Goal: Task Accomplishment & Management: Manage account settings

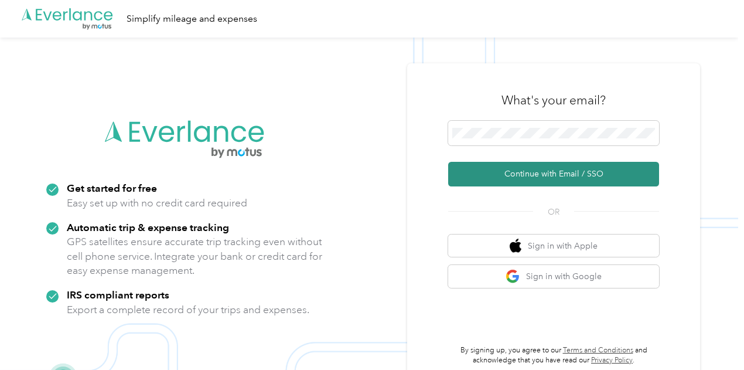
click at [532, 176] on button "Continue with Email / SSO" at bounding box center [553, 174] width 211 height 25
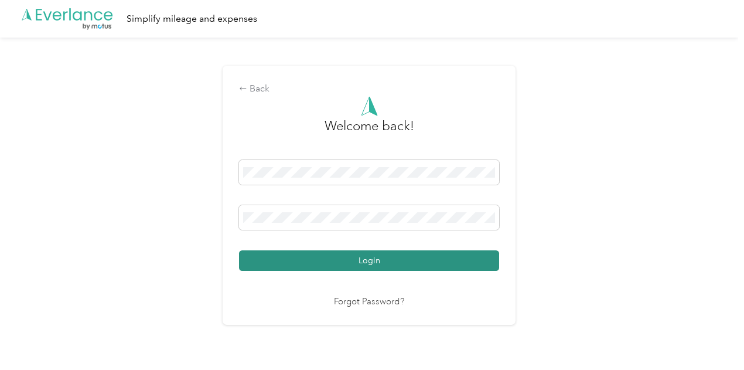
drag, startPoint x: 346, startPoint y: 261, endPoint x: 381, endPoint y: 249, distance: 37.1
click at [346, 260] on button "Login" at bounding box center [369, 260] width 260 height 21
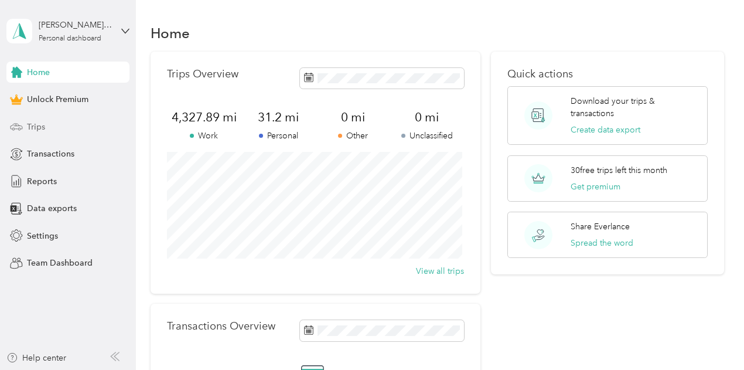
click at [35, 121] on span "Trips" at bounding box center [36, 127] width 18 height 12
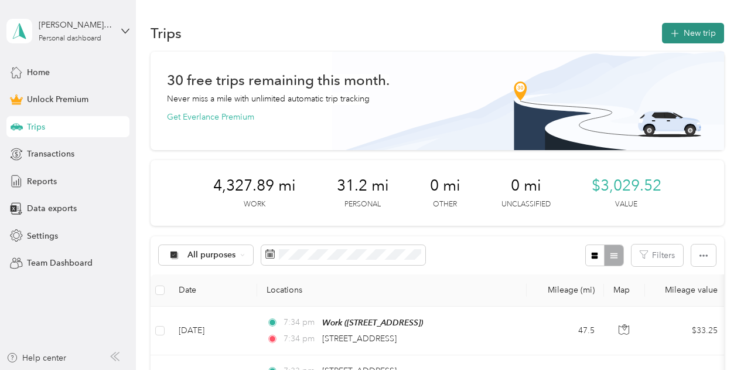
click at [698, 26] on button "New trip" at bounding box center [693, 33] width 62 height 21
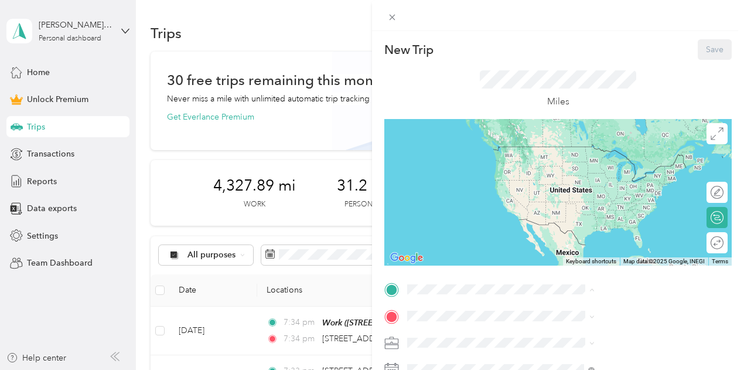
drag, startPoint x: 582, startPoint y: 159, endPoint x: 577, endPoint y: 196, distance: 37.7
click at [582, 159] on span "[STREET_ADDRESS]" at bounding box center [590, 164] width 74 height 10
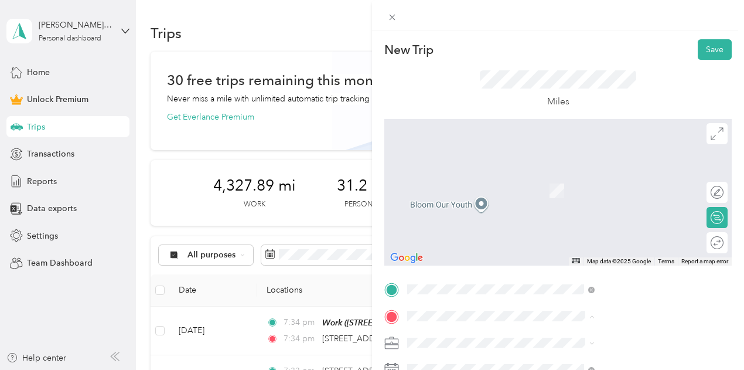
click at [565, 227] on span "[STREET_ADDRESS][PERSON_NAME][US_STATE]" at bounding box center [633, 223] width 161 height 21
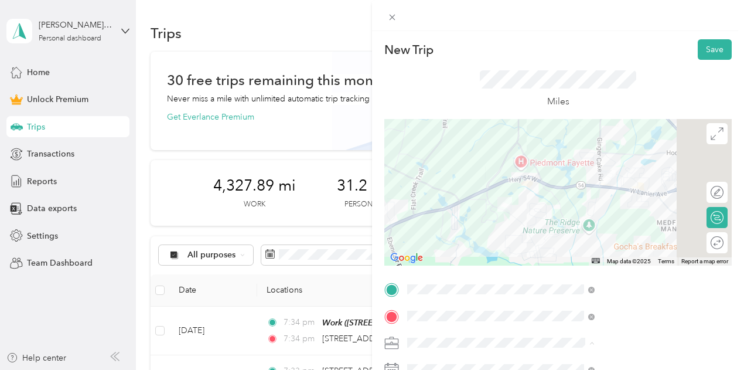
click at [560, 225] on ol "Work Personal Bloom Our Youth Other Charity Medical Moving Commute" at bounding box center [626, 250] width 196 height 164
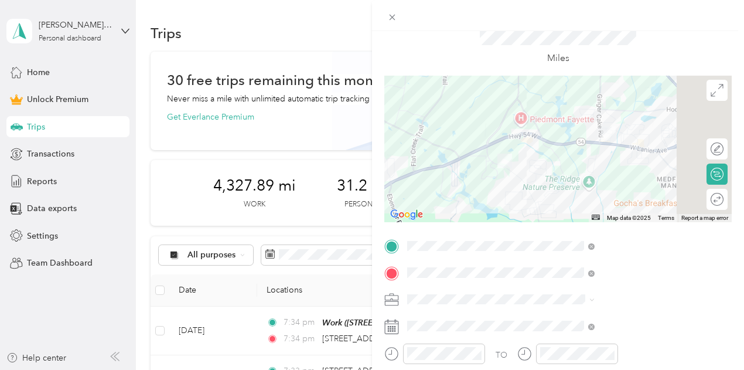
scroll to position [59, 0]
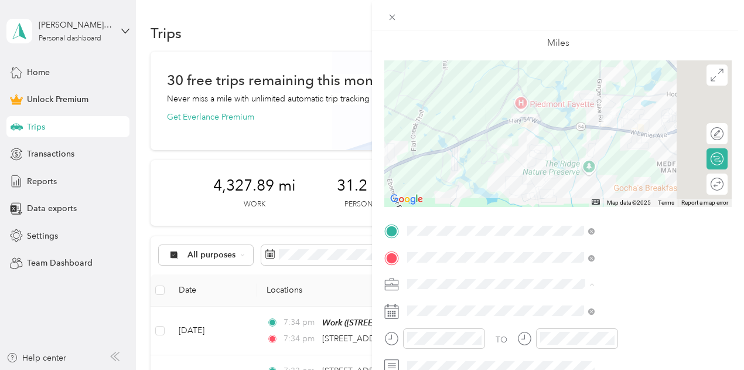
click at [548, 167] on ol "Work Personal Bloom Our Youth Other Charity Medical Moving Commute" at bounding box center [626, 192] width 196 height 164
click at [558, 157] on span "Bloom Our Youth" at bounding box center [568, 161] width 65 height 10
click at [641, 317] on span at bounding box center [567, 310] width 329 height 19
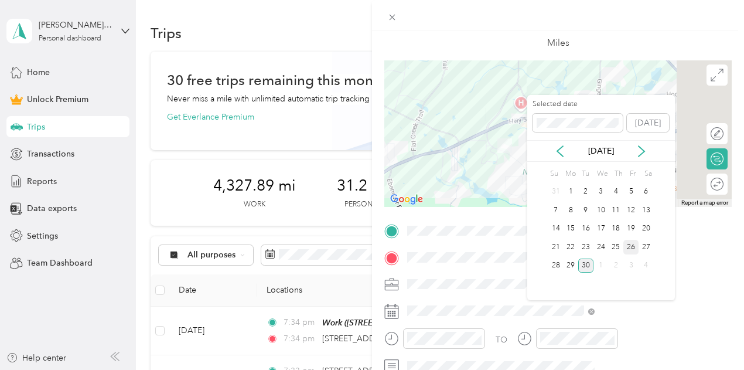
click at [630, 250] on div "26" at bounding box center [631, 247] width 15 height 15
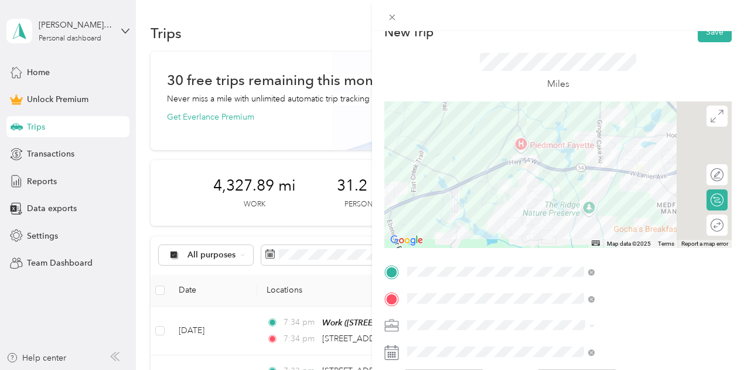
scroll to position [0, 0]
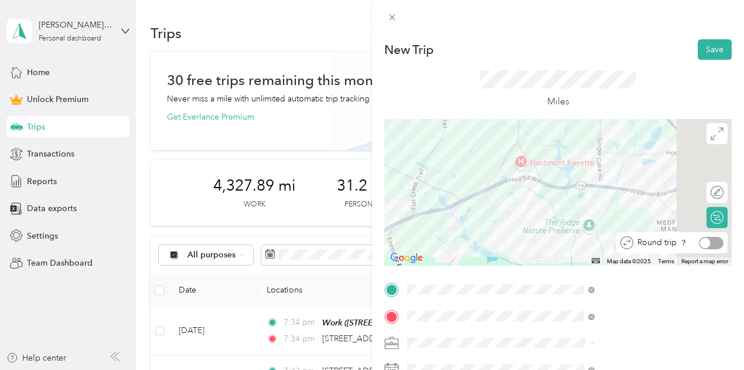
click at [709, 242] on div at bounding box center [711, 243] width 25 height 12
click at [701, 52] on button "Save" at bounding box center [715, 49] width 34 height 21
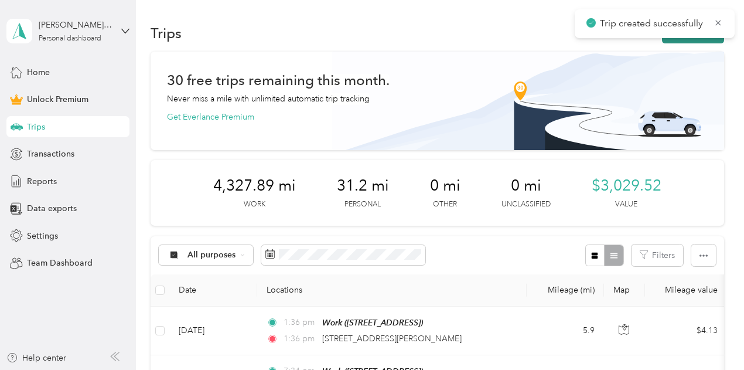
click at [669, 39] on button "New trip" at bounding box center [693, 33] width 62 height 21
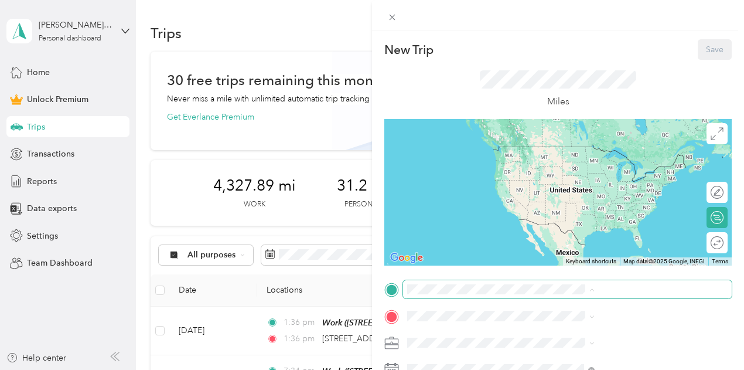
click at [552, 283] on span at bounding box center [567, 289] width 329 height 19
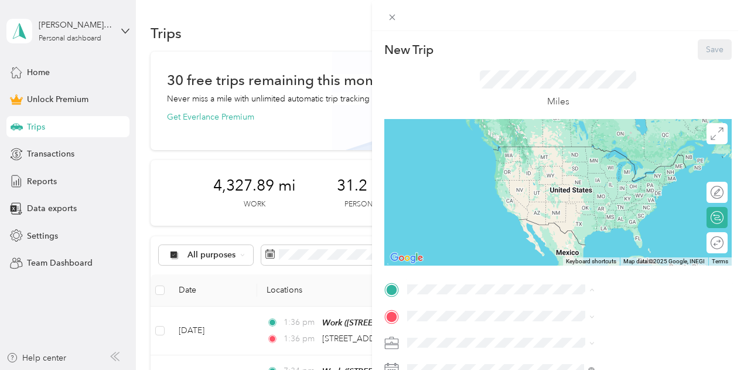
click at [559, 169] on span "[STREET_ADDRESS]" at bounding box center [590, 164] width 74 height 10
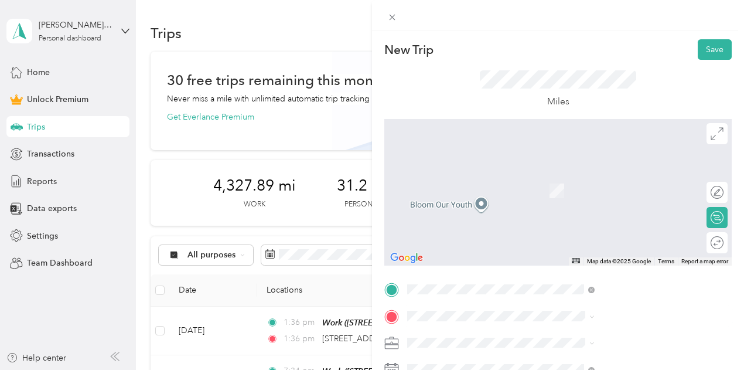
click at [564, 172] on span "[STREET_ADDRESS][US_STATE]" at bounding box center [611, 173] width 117 height 11
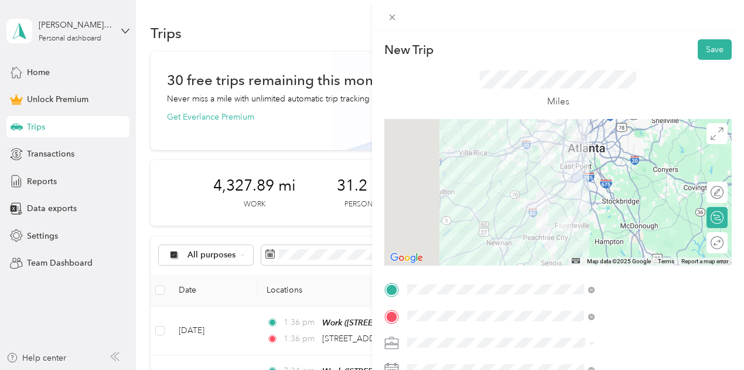
click at [570, 217] on span "Bloom Our Youth" at bounding box center [568, 220] width 65 height 10
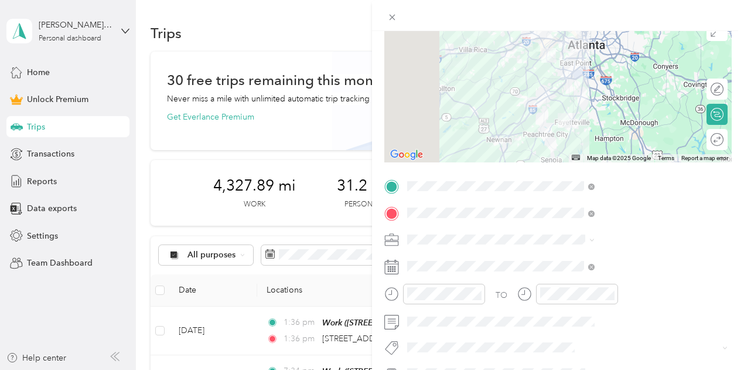
scroll to position [117, 0]
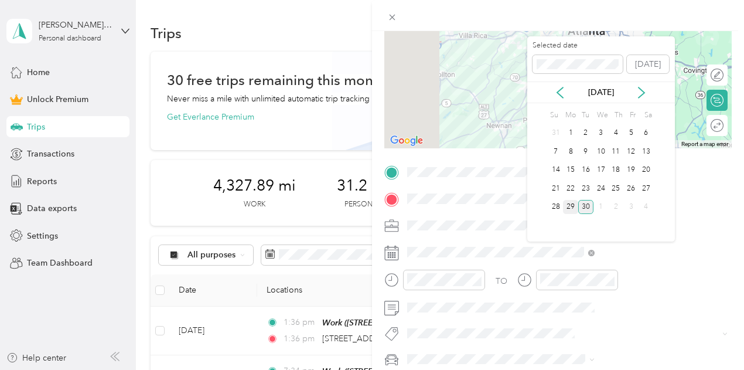
click at [569, 207] on div "29" at bounding box center [570, 207] width 15 height 15
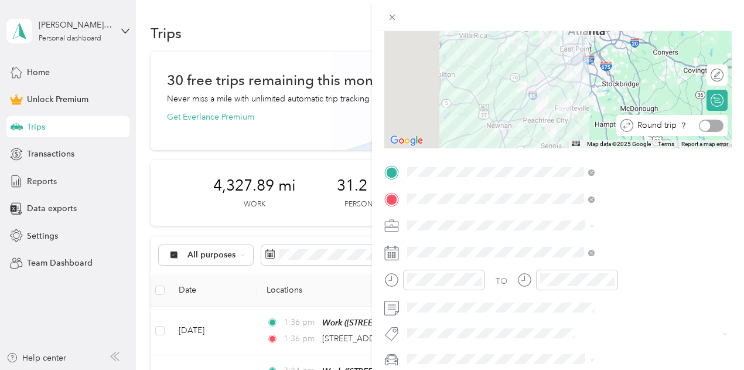
click at [706, 125] on div at bounding box center [711, 126] width 25 height 12
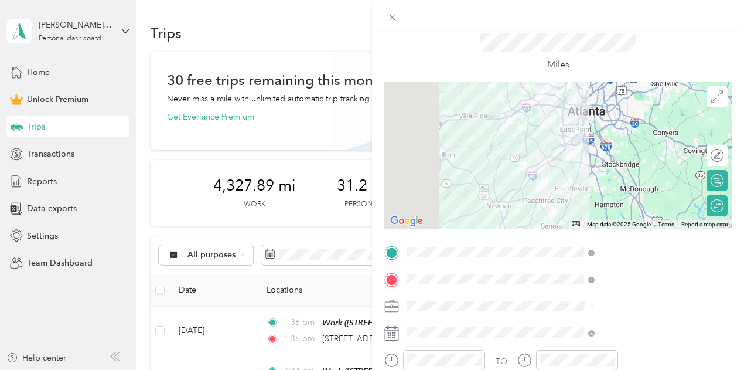
scroll to position [0, 0]
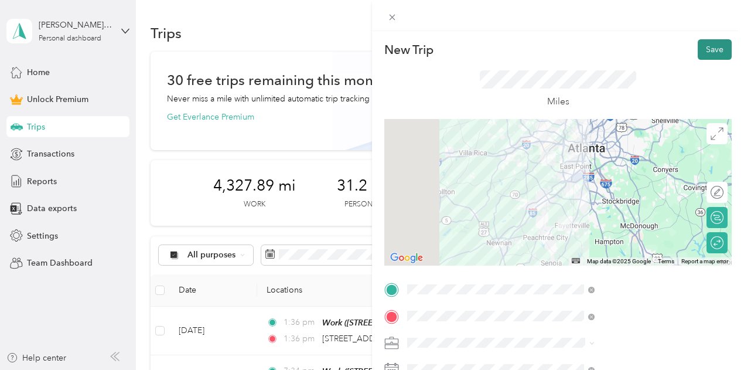
click at [698, 49] on button "Save" at bounding box center [715, 49] width 34 height 21
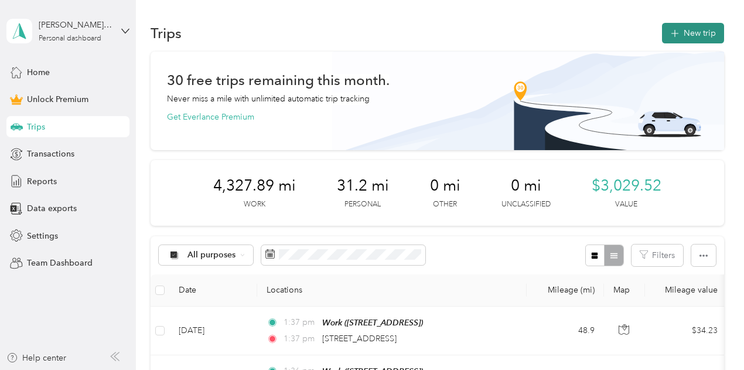
click at [698, 37] on button "New trip" at bounding box center [693, 33] width 62 height 21
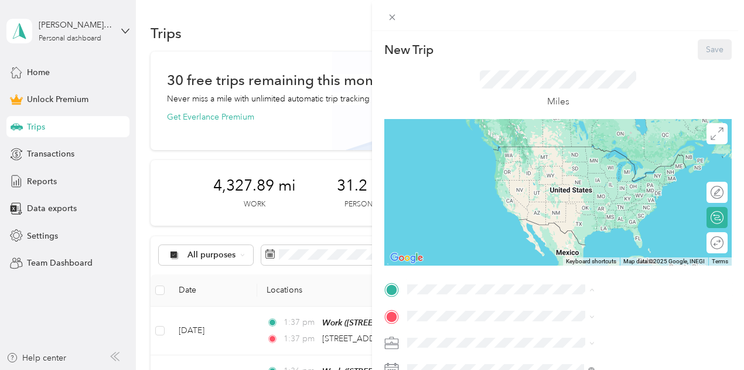
click at [560, 158] on div "Work [STREET_ADDRESS]" at bounding box center [590, 157] width 74 height 25
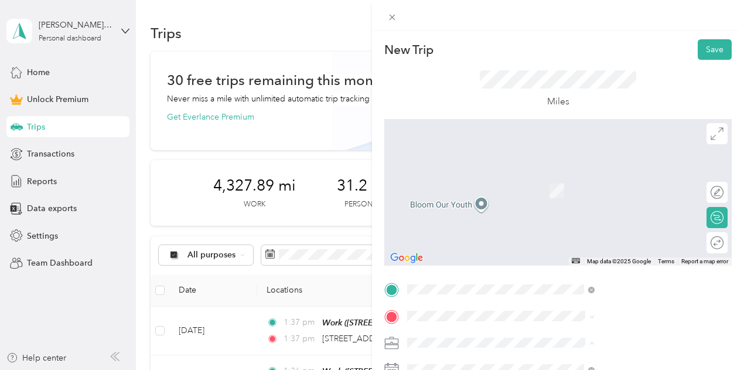
click at [567, 226] on ol "Work Personal Bloom Our Youth Other Charity Medical Moving Commute" at bounding box center [626, 250] width 196 height 164
click at [567, 182] on span "[STREET_ADDRESS][PERSON_NAME][US_STATE]" at bounding box center [633, 178] width 161 height 21
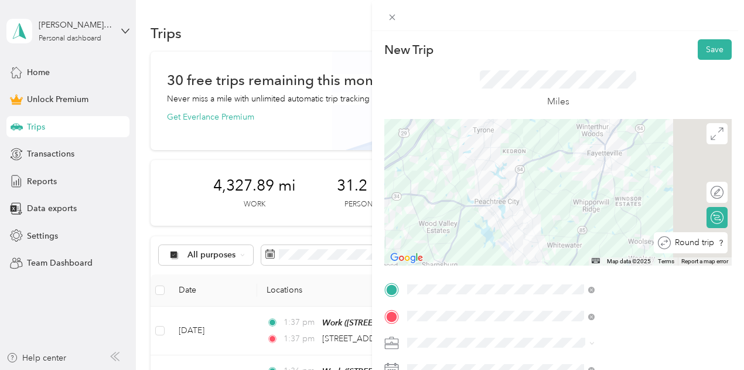
click at [737, 243] on div at bounding box center [737, 243] width 0 height 12
click at [576, 223] on li "Bloom Our Youth" at bounding box center [626, 219] width 196 height 21
click at [706, 53] on button "Save" at bounding box center [715, 49] width 34 height 21
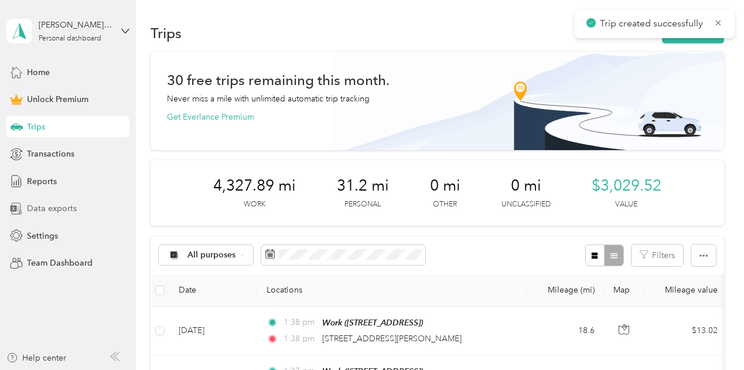
click at [37, 212] on span "Data exports" at bounding box center [52, 208] width 50 height 12
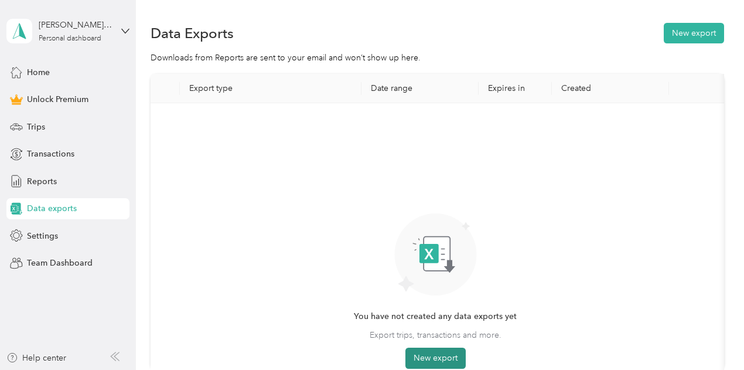
click at [434, 358] on button "New export" at bounding box center [436, 358] width 60 height 21
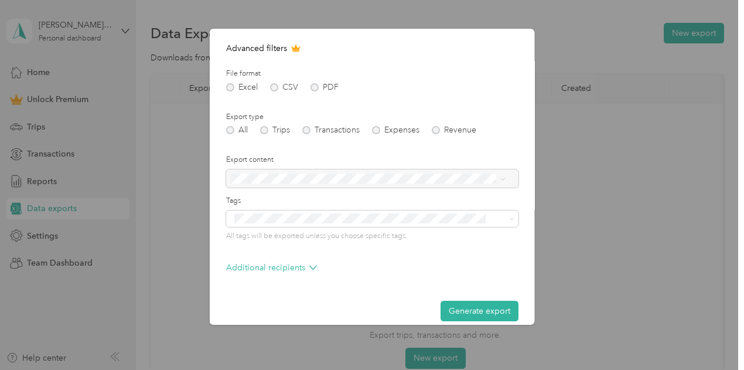
scroll to position [130, 0]
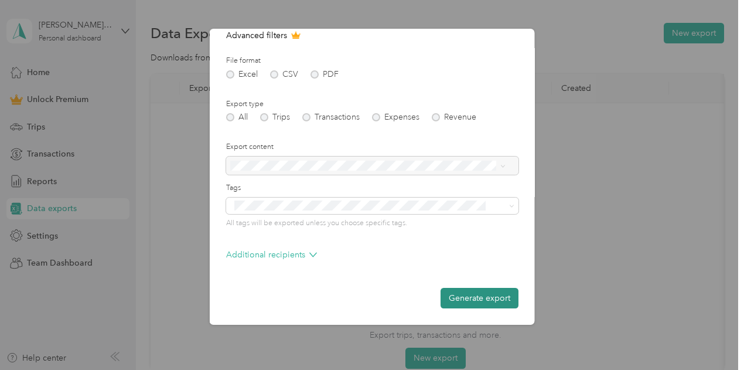
click at [450, 296] on button "Generate export" at bounding box center [480, 298] width 78 height 21
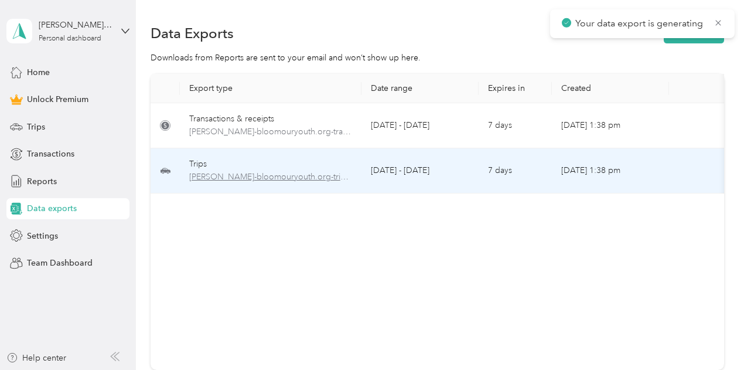
click at [239, 179] on span "[PERSON_NAME]-bloomouryouth.org-trips-2025-09-01-2025-09-30.xlsx" at bounding box center [270, 177] width 163 height 13
